Goal: Task Accomplishment & Management: Manage account settings

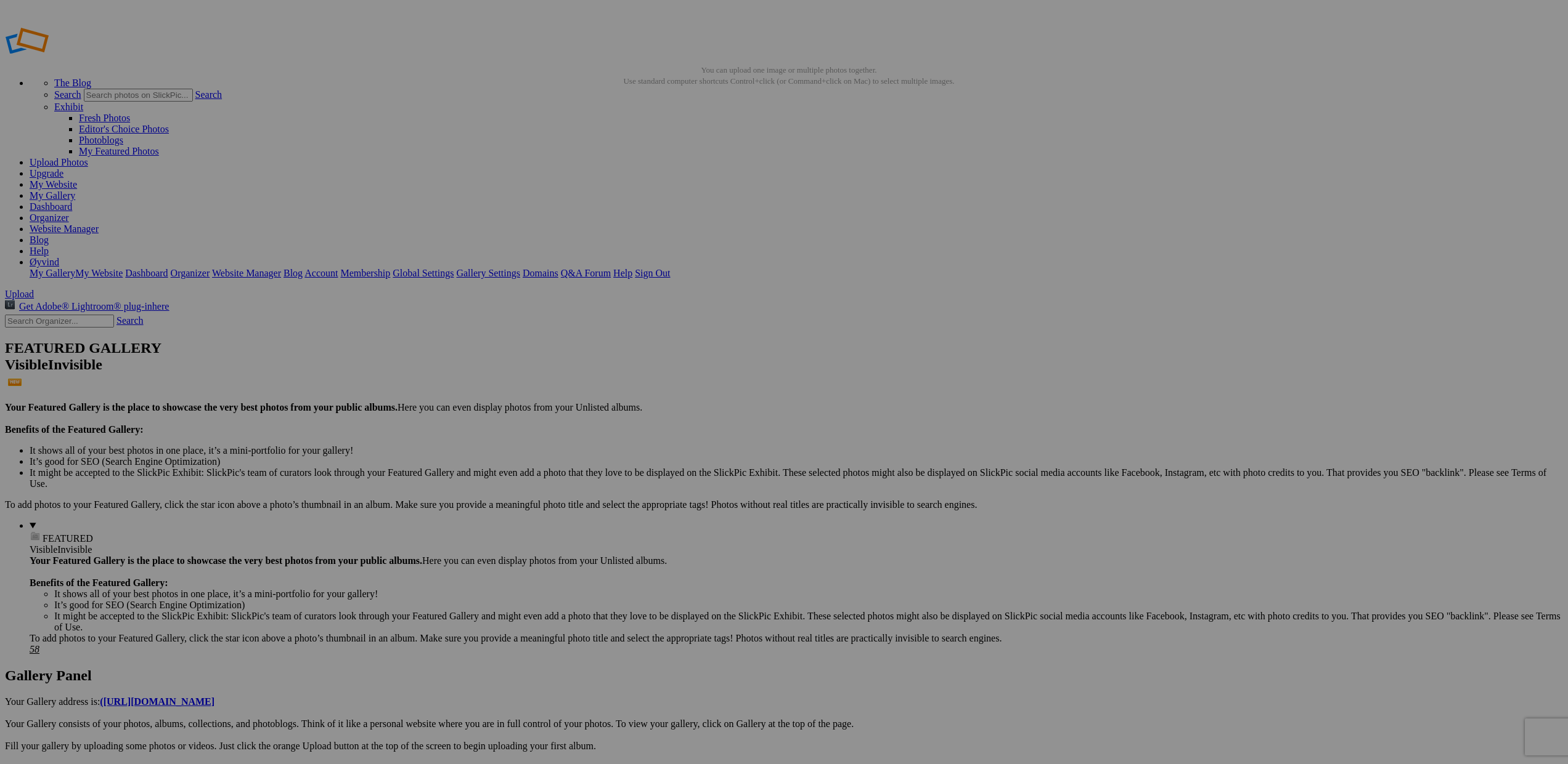
click at [77, 180] on link "My Website" at bounding box center [53, 184] width 47 height 10
click at [75, 191] on link "My Gallery" at bounding box center [52, 195] width 46 height 10
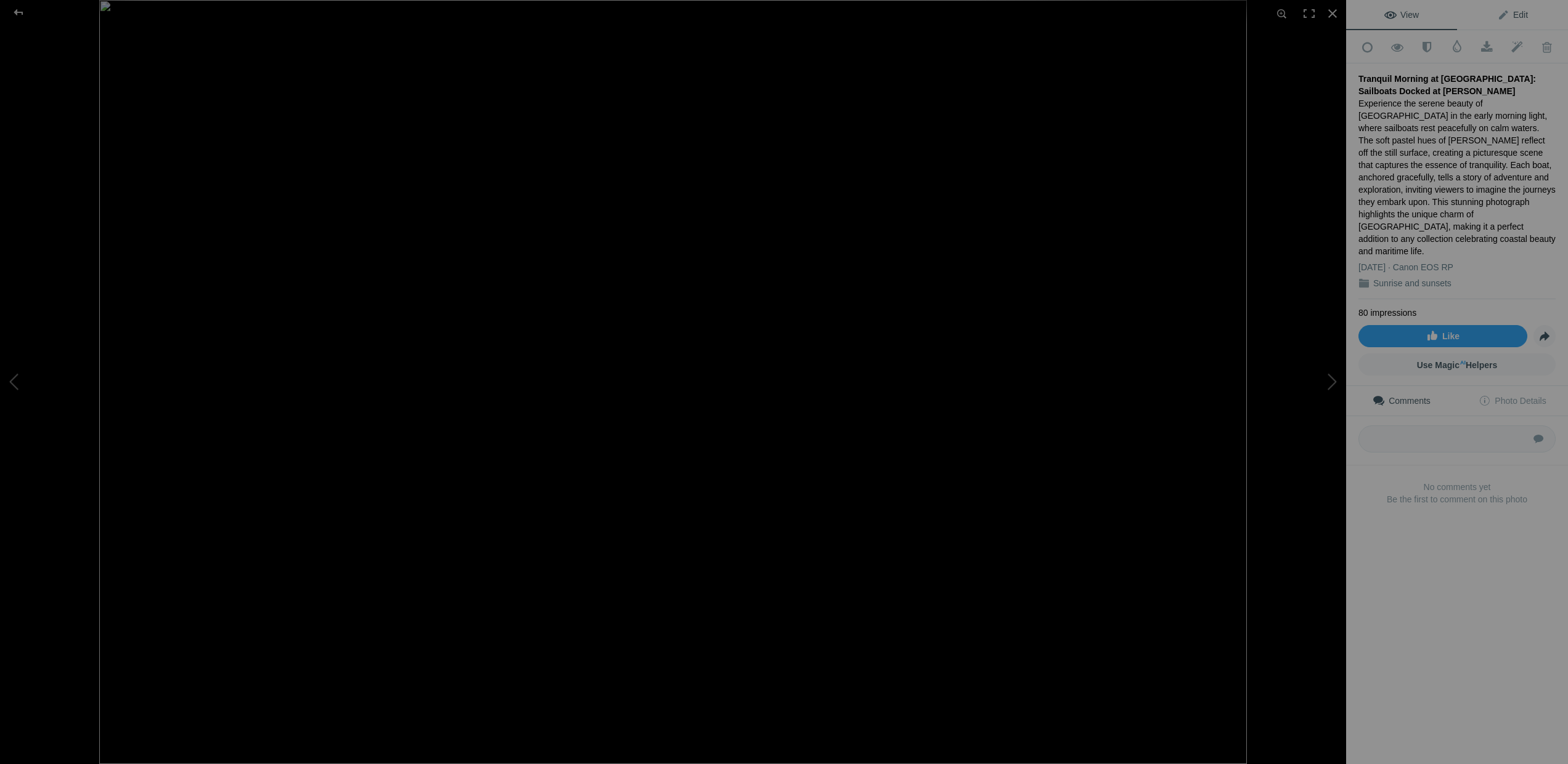
click at [1506, 15] on span "Edit" at bounding box center [1512, 15] width 31 height 10
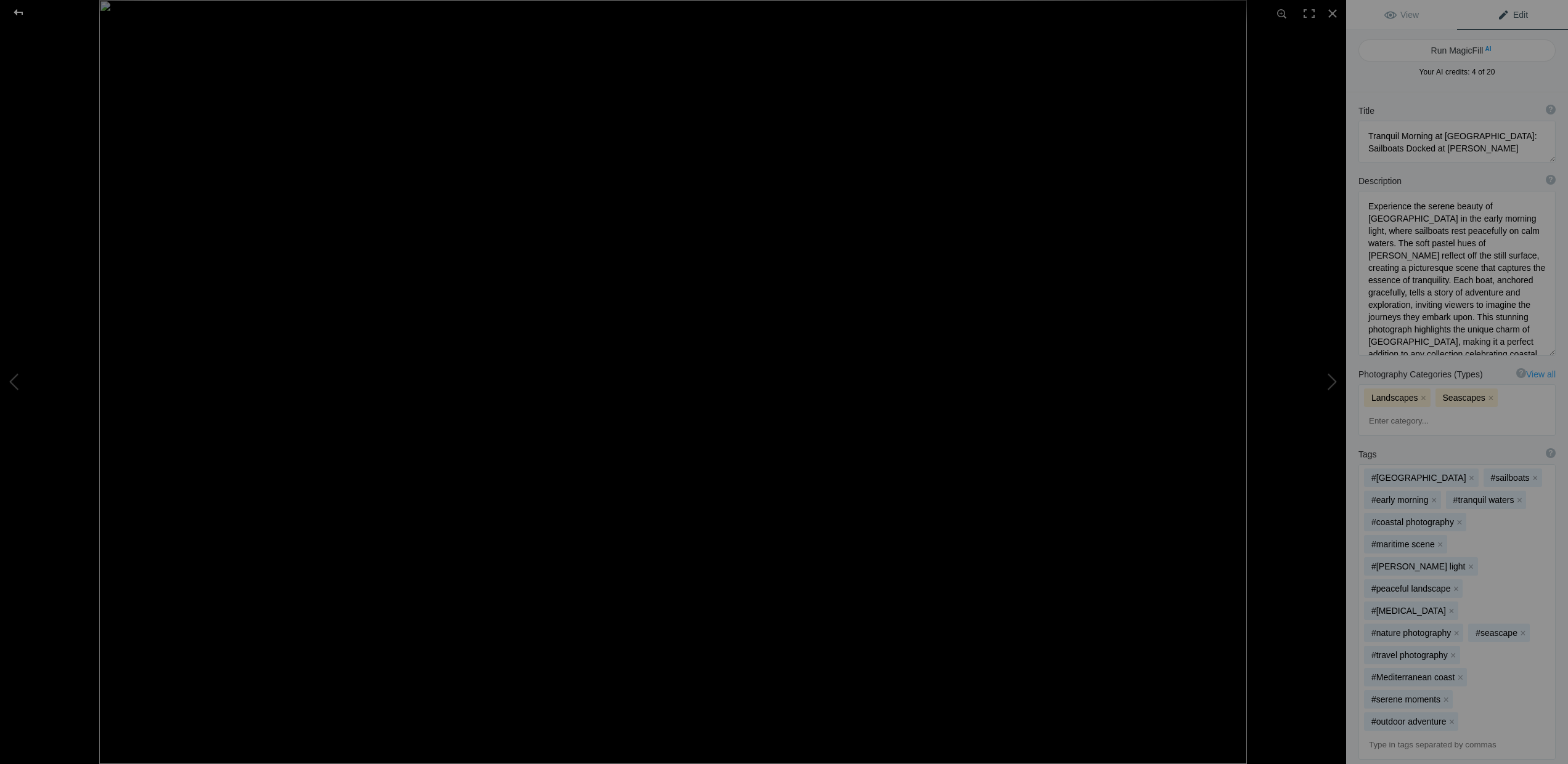
click at [16, 11] on div at bounding box center [18, 12] width 45 height 25
